Goal: Check status

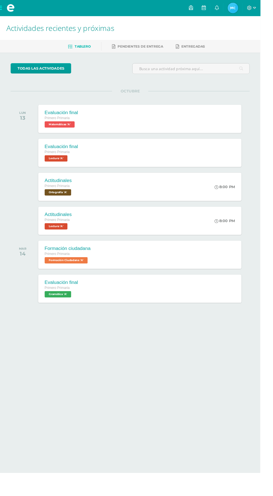
click at [250, 8] on img at bounding box center [243, 8] width 11 height 11
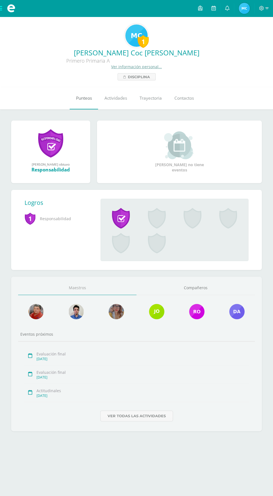
click at [82, 98] on span "Punteos" at bounding box center [84, 98] width 16 height 6
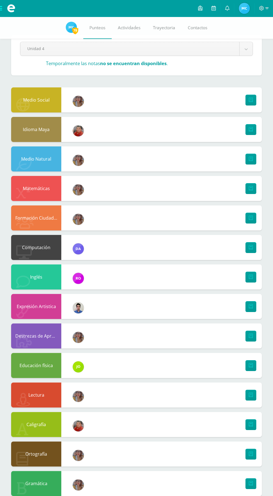
scroll to position [13, 0]
click at [250, 486] on link at bounding box center [250, 483] width 11 height 11
